Goal: Book appointment/travel/reservation

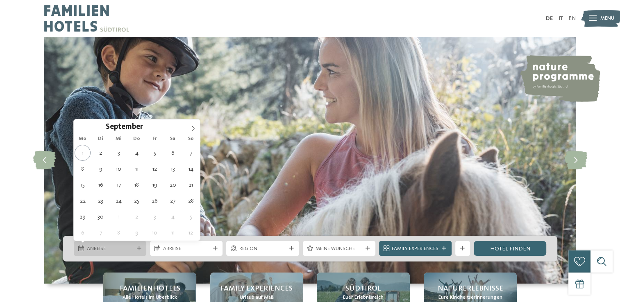
click at [123, 250] on span "Anreise" at bounding box center [110, 248] width 47 height 7
type div "[DATE]"
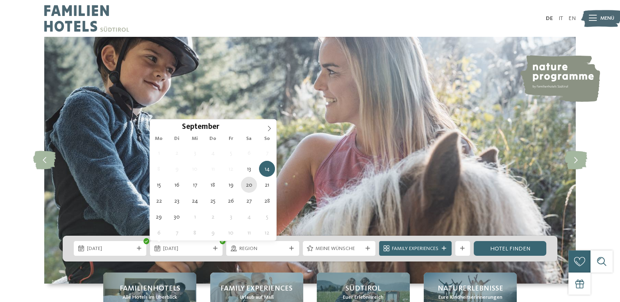
type div "[DATE]"
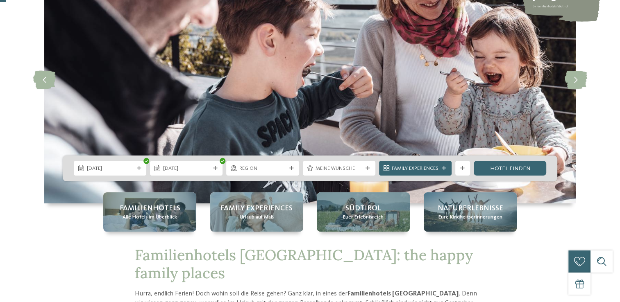
scroll to position [82, 0]
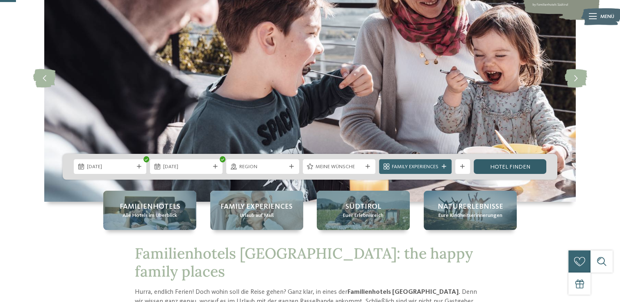
click at [500, 168] on link "Hotel finden" at bounding box center [510, 166] width 73 height 15
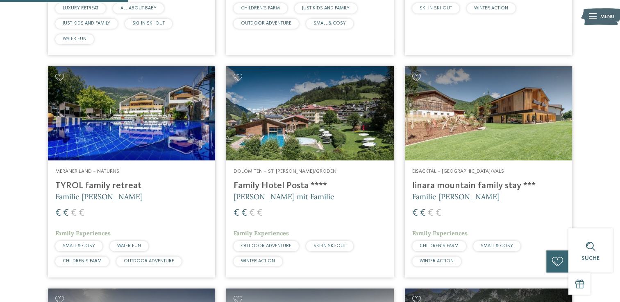
scroll to position [483, 0]
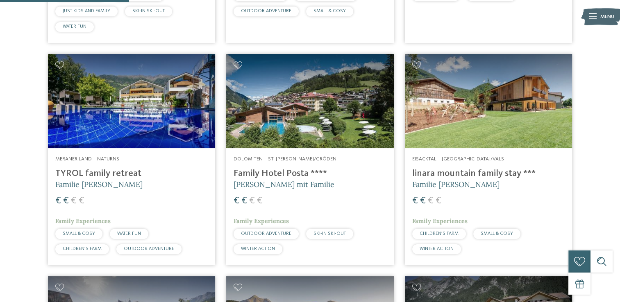
click at [450, 159] on span "Eisacktal – [GEOGRAPHIC_DATA]/Vals" at bounding box center [458, 159] width 92 height 5
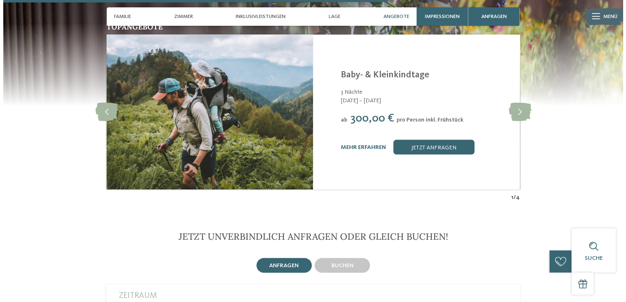
scroll to position [1516, 0]
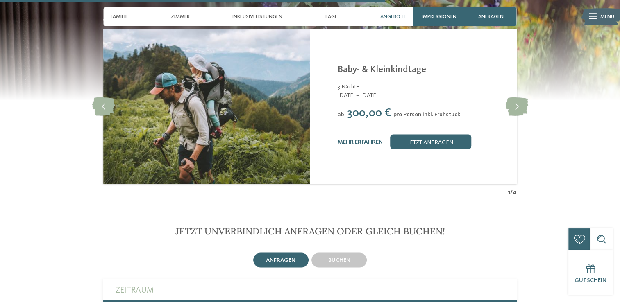
click at [350, 113] on div "Linara Mühlbach/Vals - Eisacktal Baby- & Kleinkindtage 3 Nächte 01.09. – 18.10.…" at bounding box center [423, 106] width 170 height 85
click at [349, 139] on link "mehr erfahren" at bounding box center [360, 142] width 45 height 6
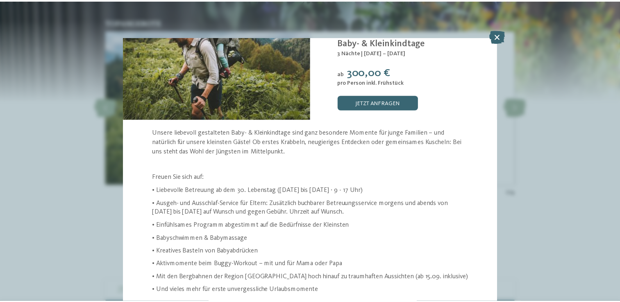
scroll to position [69, 0]
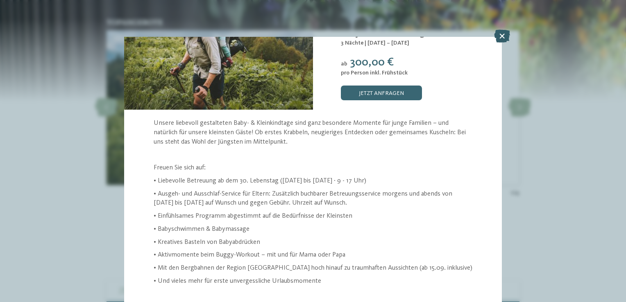
click at [506, 40] on icon at bounding box center [502, 36] width 16 height 13
